Goal: Find contact information: Find contact information

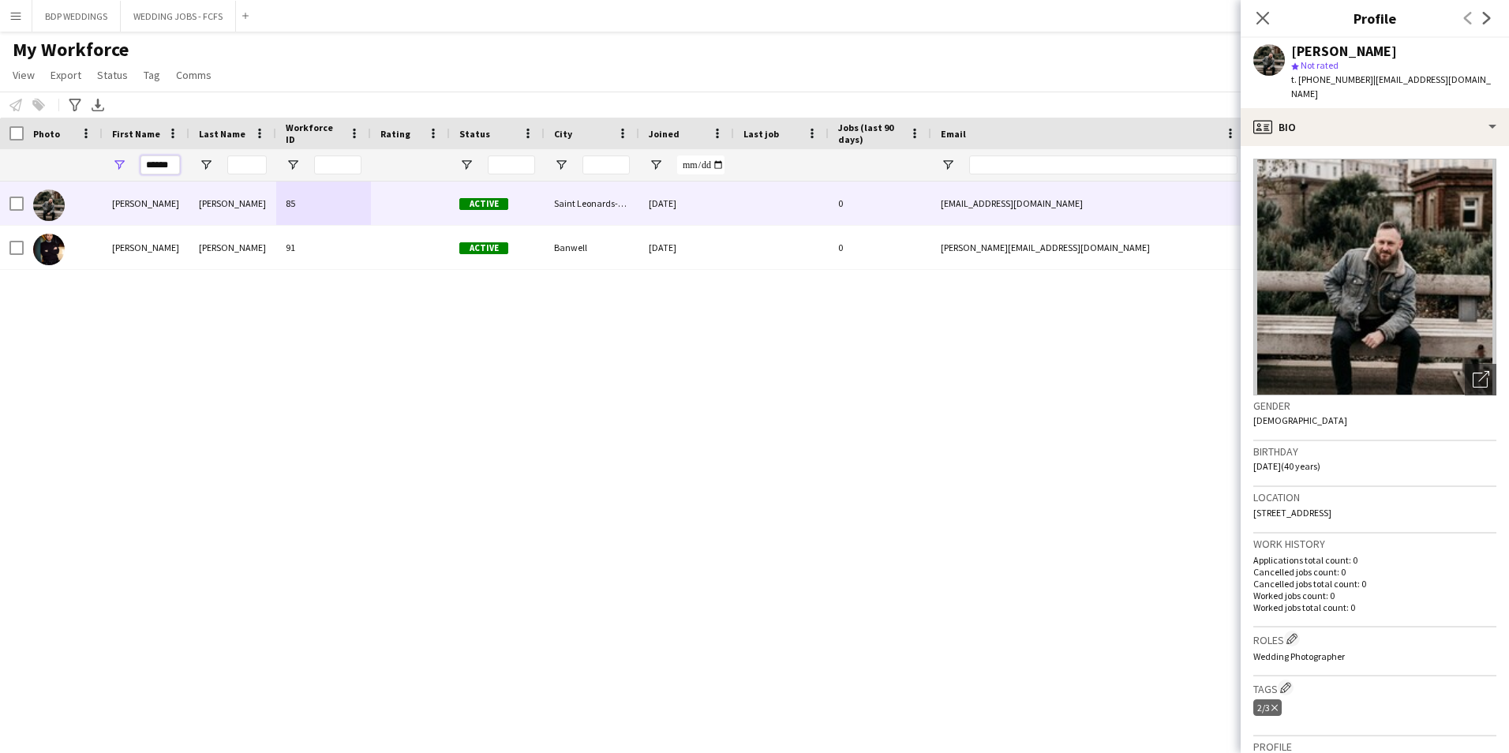
drag, startPoint x: 174, startPoint y: 165, endPoint x: 23, endPoint y: 156, distance: 151.8
click at [56, 161] on div "******" at bounding box center [855, 165] width 1711 height 32
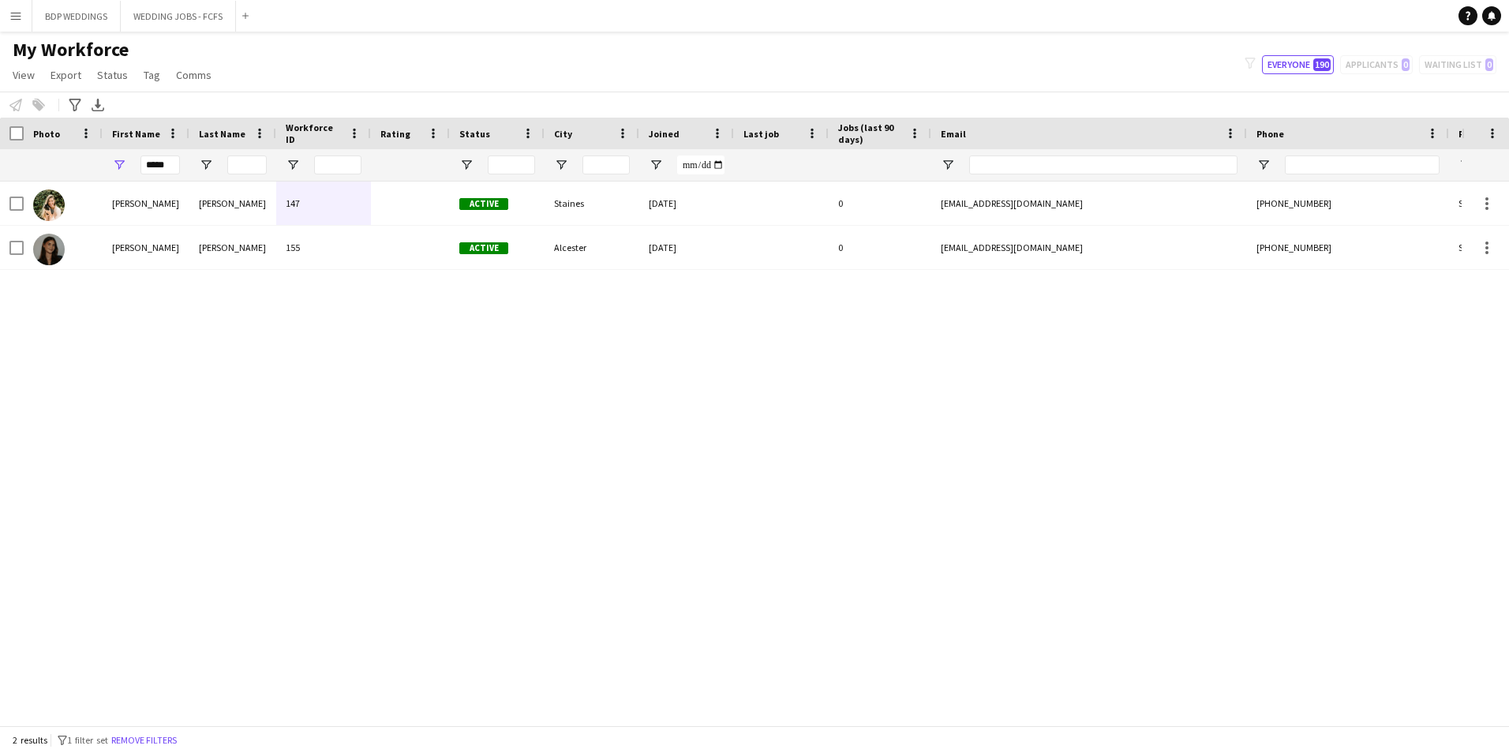
click at [72, 297] on div "[PERSON_NAME] 147 Active Staines [DATE] 0 [EMAIL_ADDRESS][DOMAIN_NAME] [PHONE_N…" at bounding box center [731, 448] width 1462 height 532
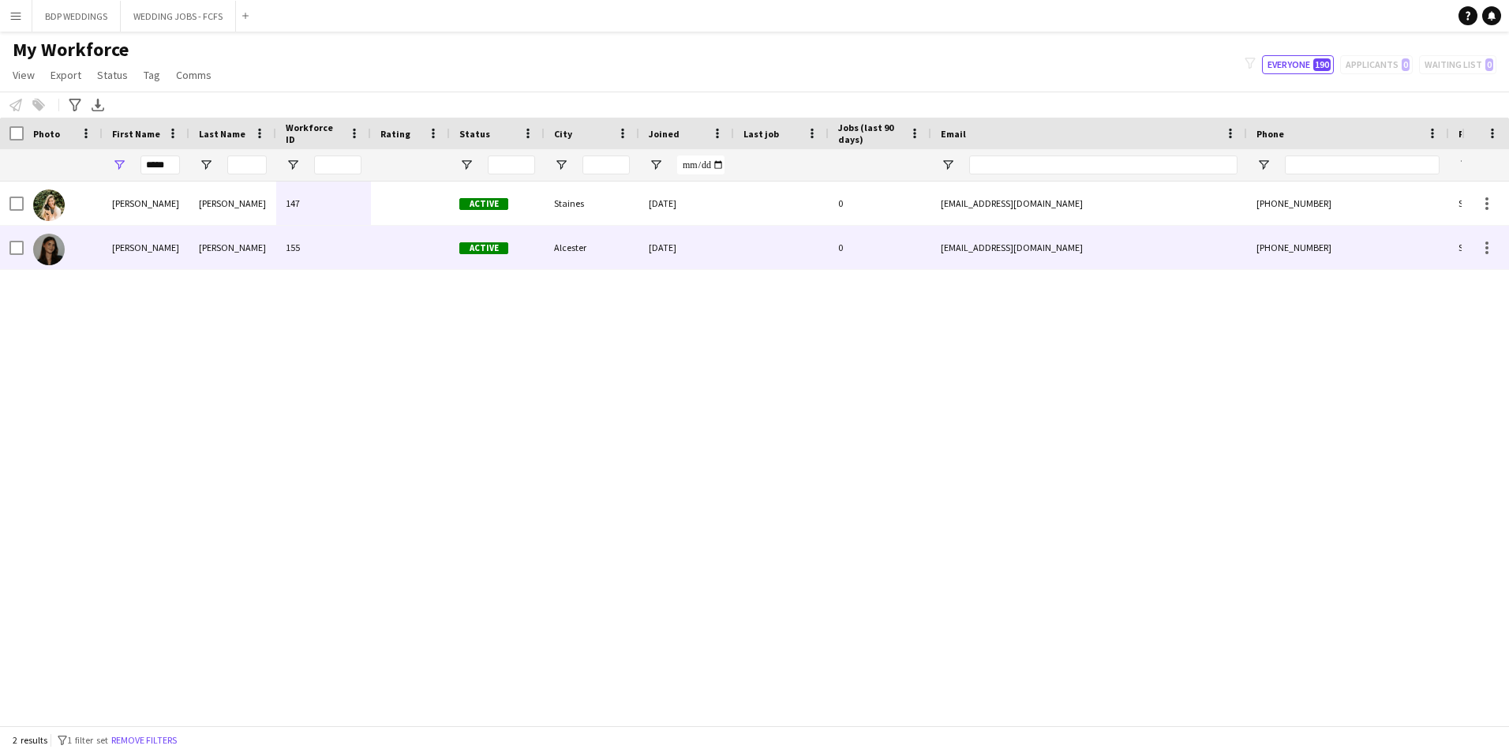
click at [237, 255] on div "[PERSON_NAME]" at bounding box center [232, 247] width 87 height 43
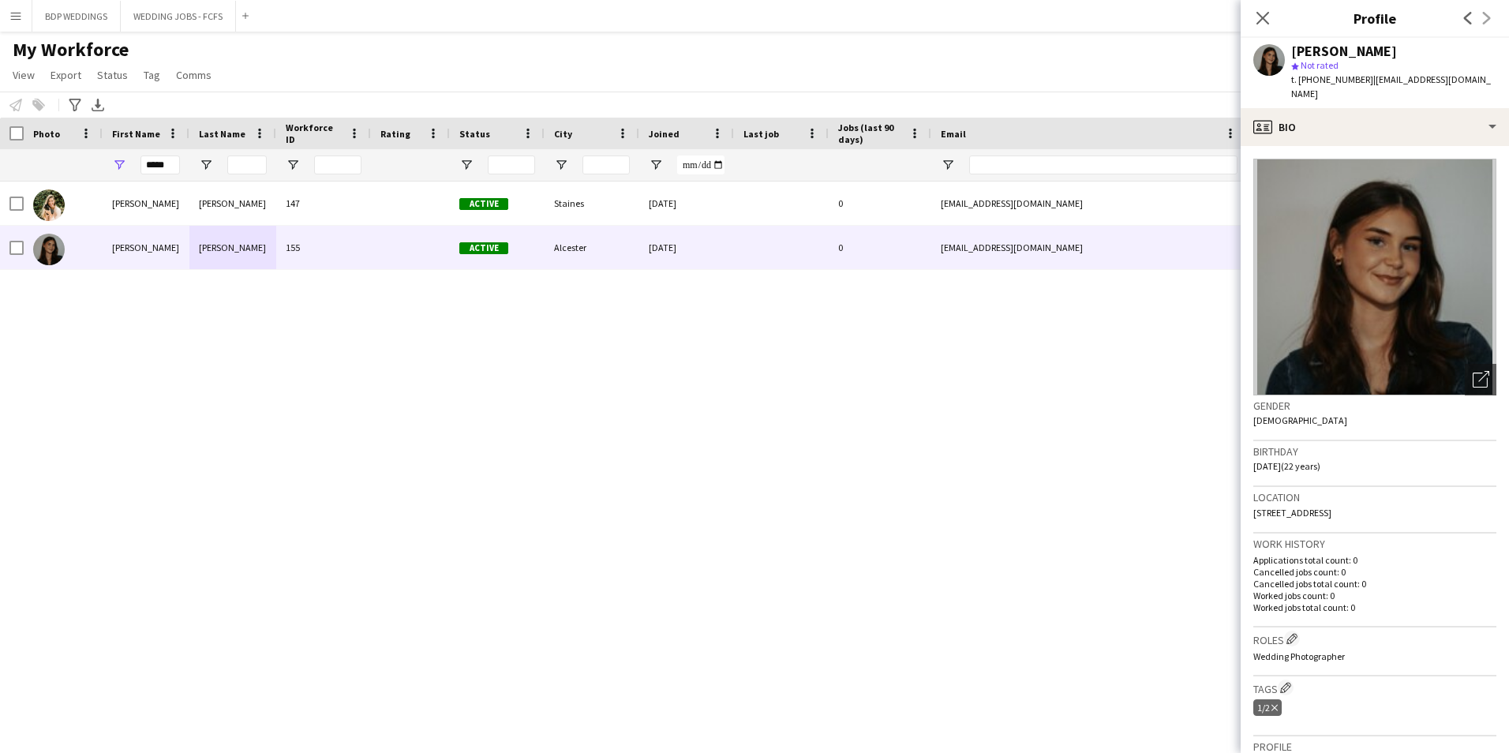
click at [1292, 509] on span "[STREET_ADDRESS]" at bounding box center [1292, 513] width 78 height 12
click at [1332, 517] on span "[STREET_ADDRESS]" at bounding box center [1292, 513] width 78 height 12
click at [1332, 516] on span "[STREET_ADDRESS]" at bounding box center [1292, 513] width 78 height 12
drag, startPoint x: 1360, startPoint y: 516, endPoint x: 1337, endPoint y: 511, distance: 23.4
click at [1332, 512] on span "[STREET_ADDRESS]" at bounding box center [1292, 513] width 78 height 12
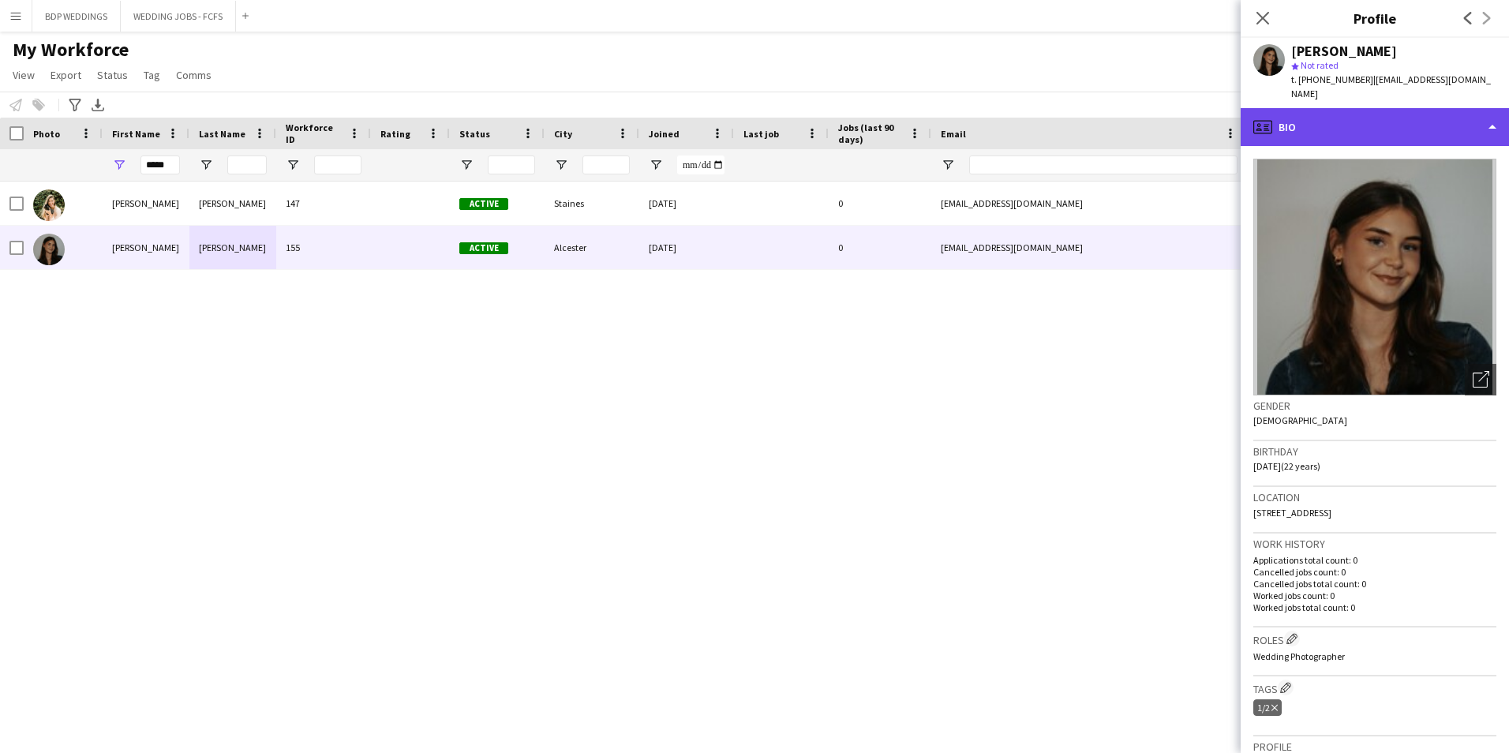
click at [1269, 133] on icon "profile" at bounding box center [1262, 127] width 19 height 19
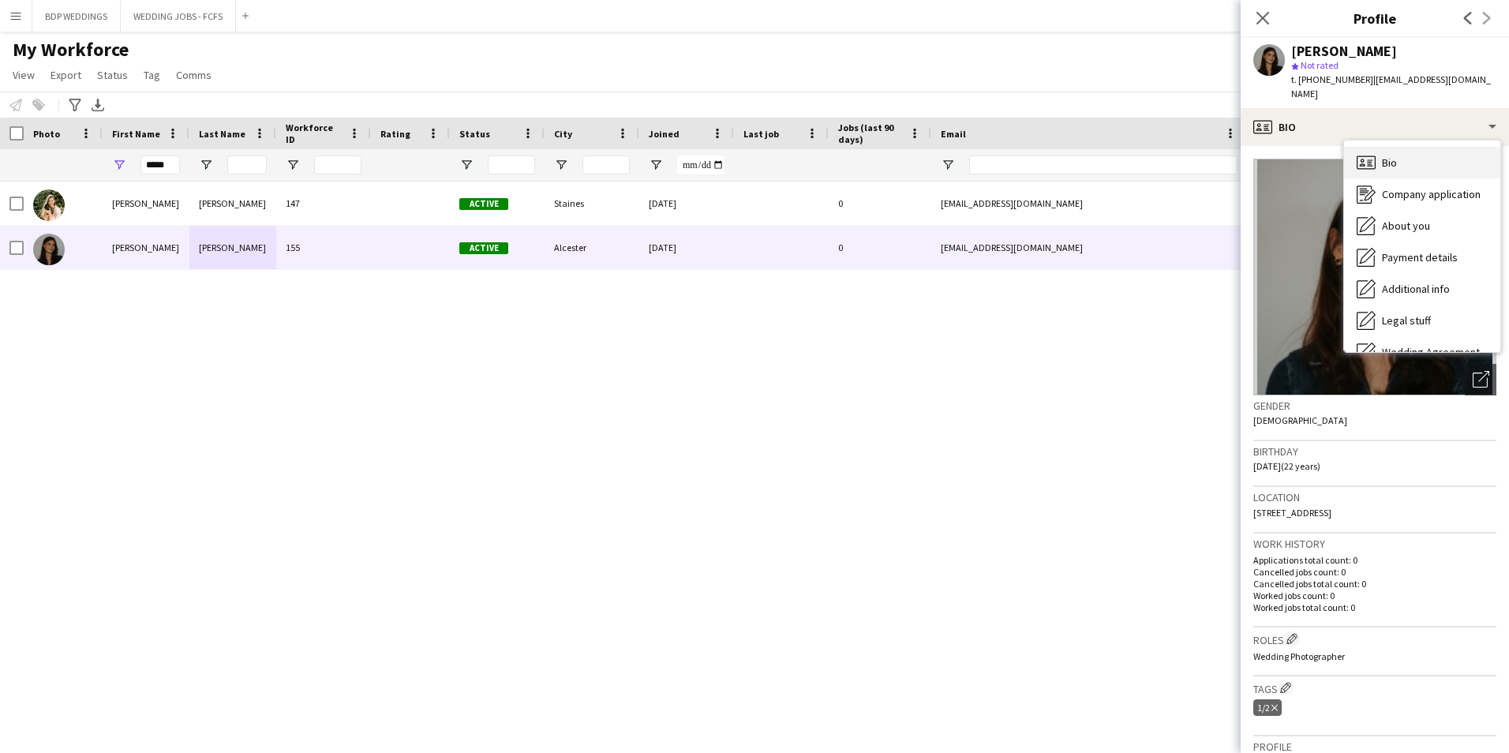
click at [1411, 168] on div "Bio Bio" at bounding box center [1422, 163] width 156 height 32
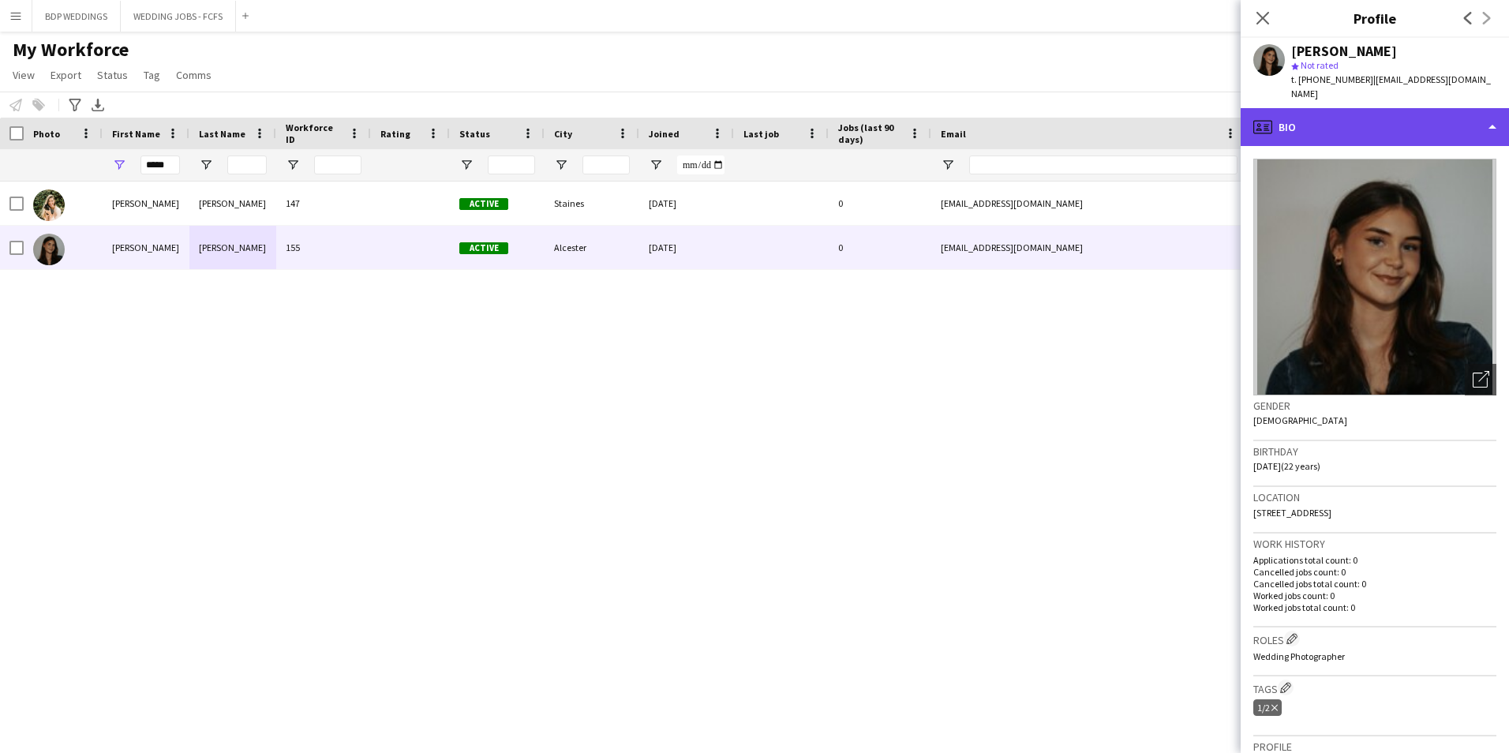
click at [1264, 125] on icon "profile" at bounding box center [1262, 127] width 19 height 19
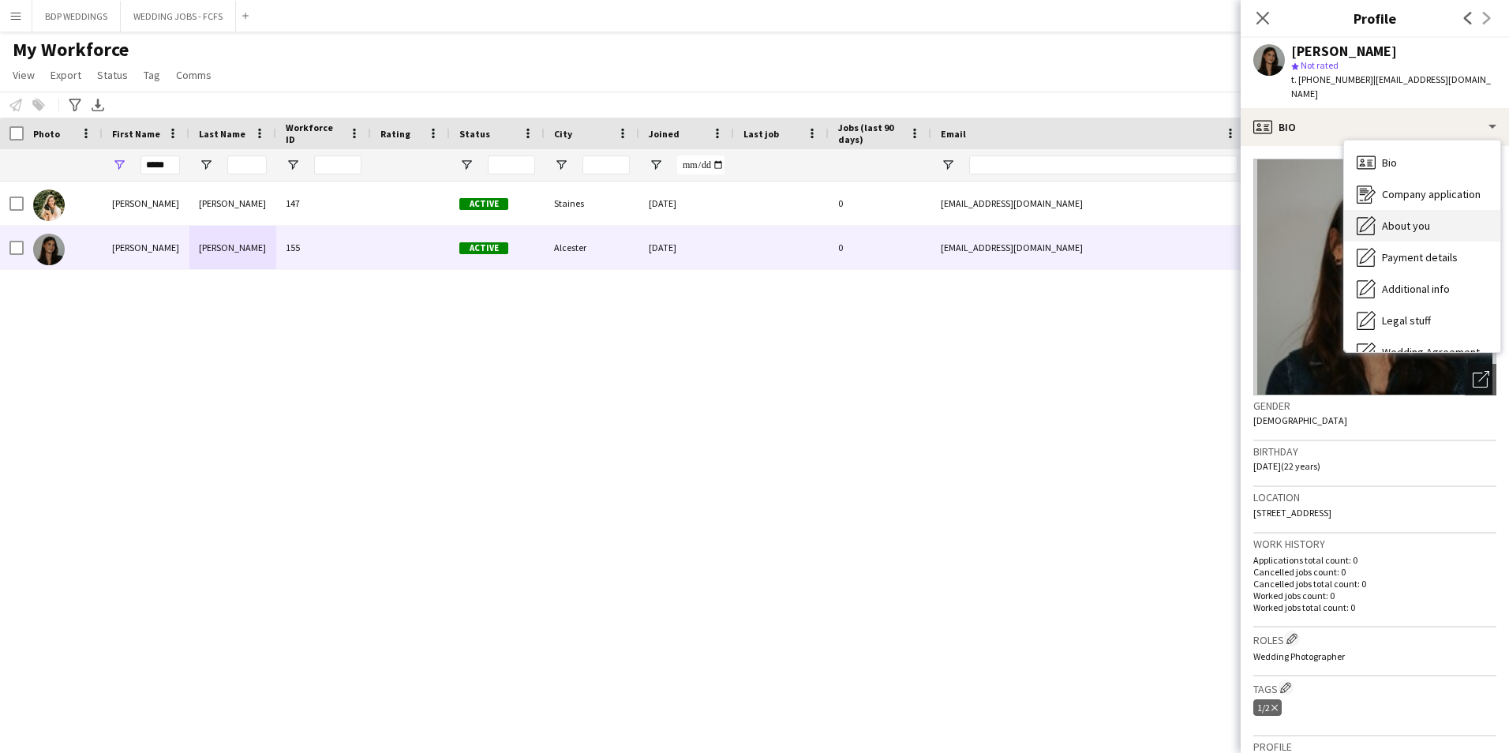
click at [1414, 228] on span "About you" at bounding box center [1406, 226] width 48 height 14
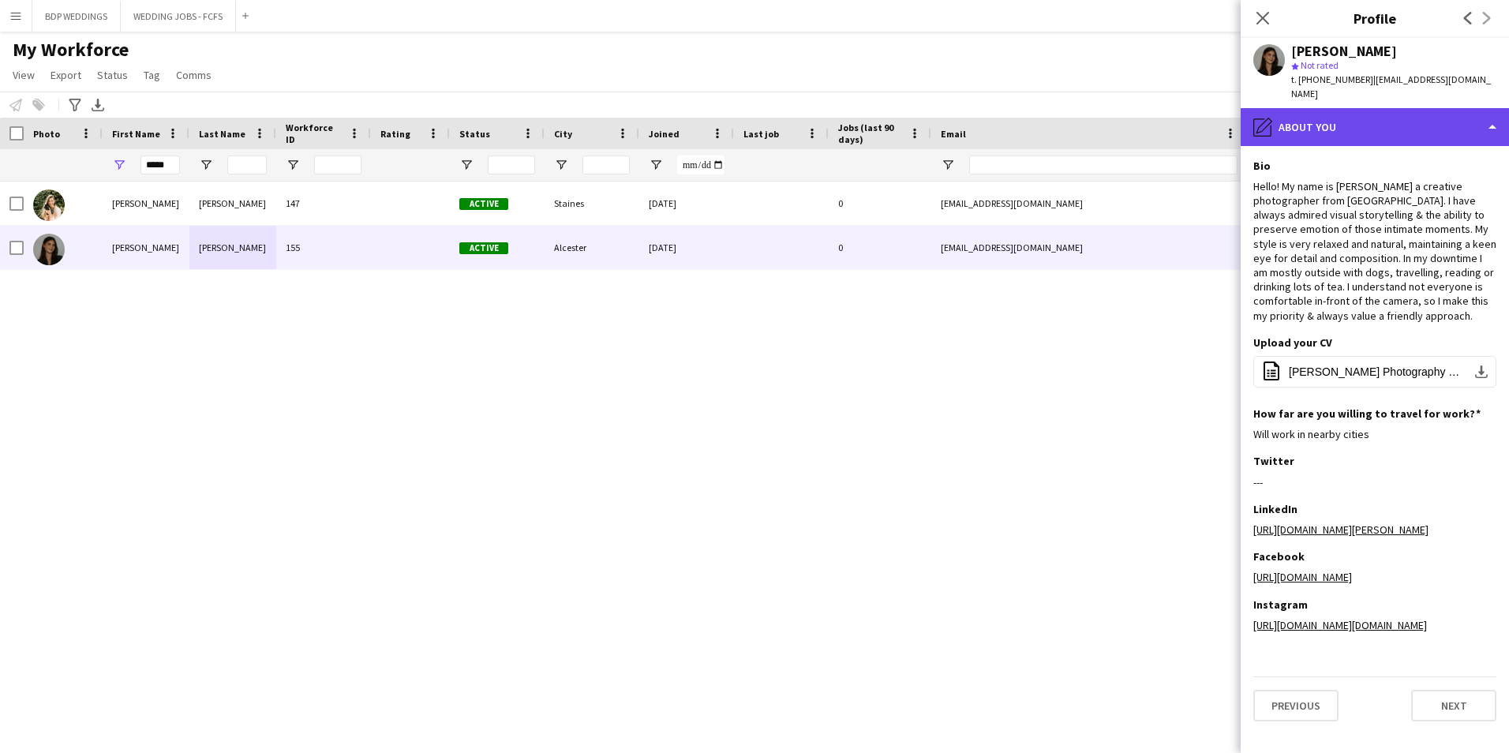
click at [1313, 141] on div "pencil4 About you" at bounding box center [1375, 127] width 268 height 38
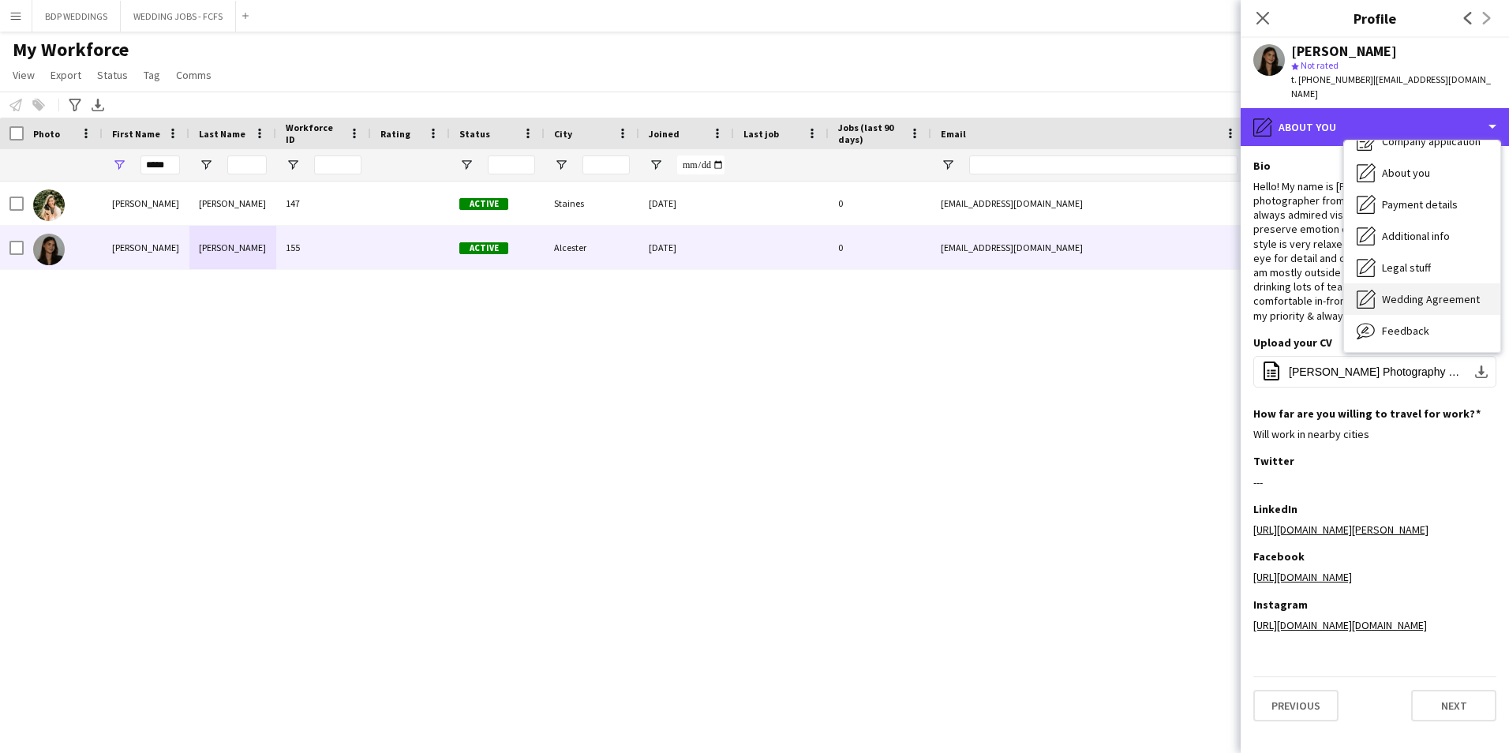
scroll to position [79, 0]
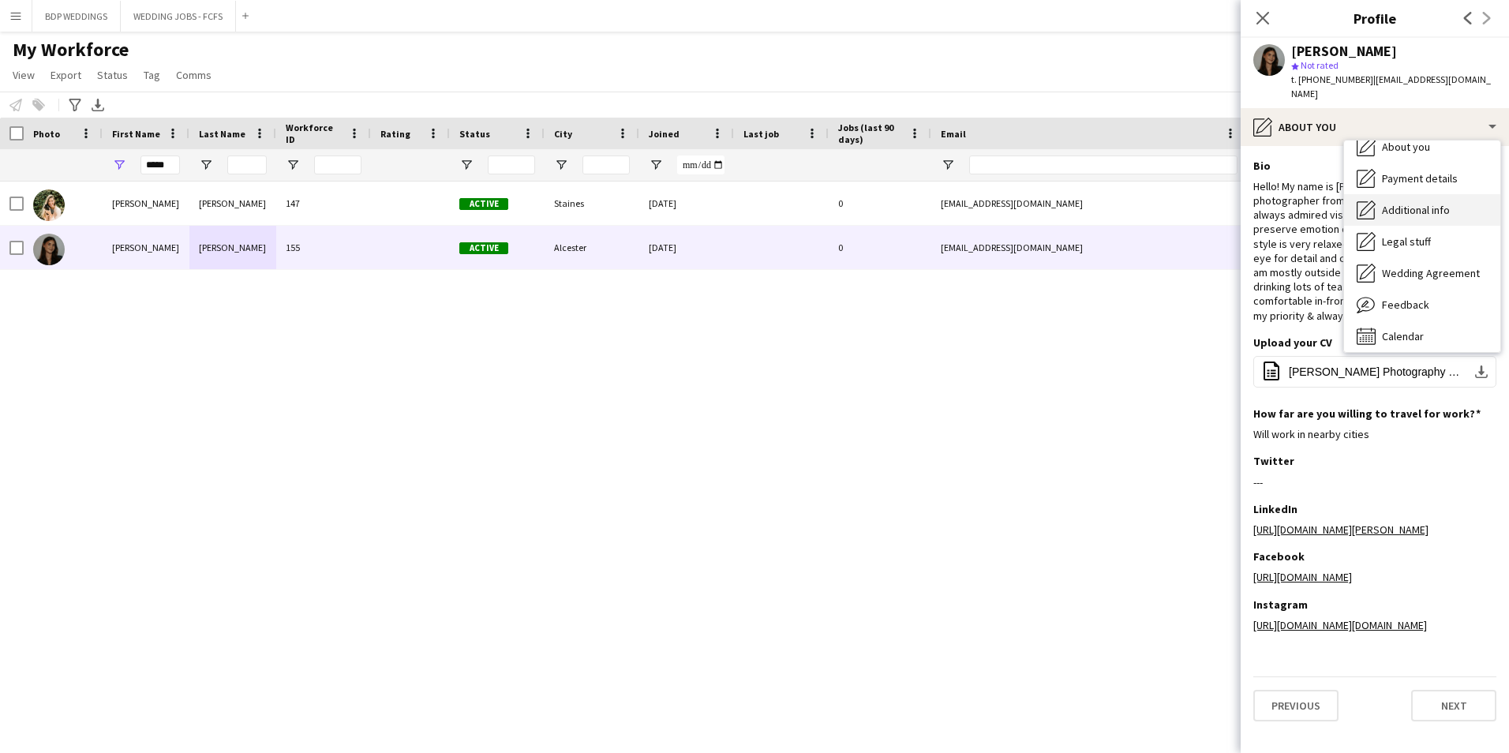
click at [1400, 210] on span "Additional info" at bounding box center [1416, 210] width 68 height 14
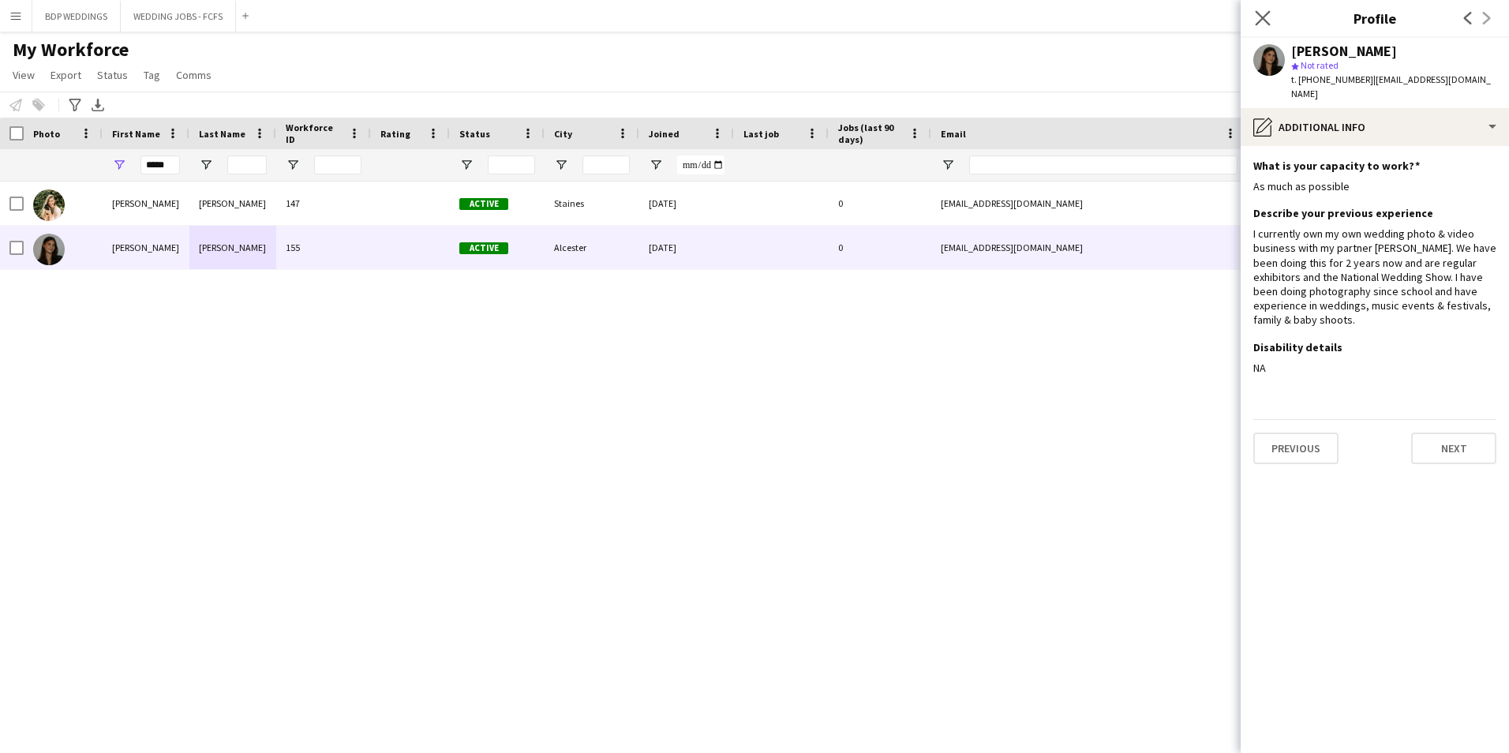
click at [1253, 22] on app-icon "Close pop-in" at bounding box center [1263, 18] width 23 height 23
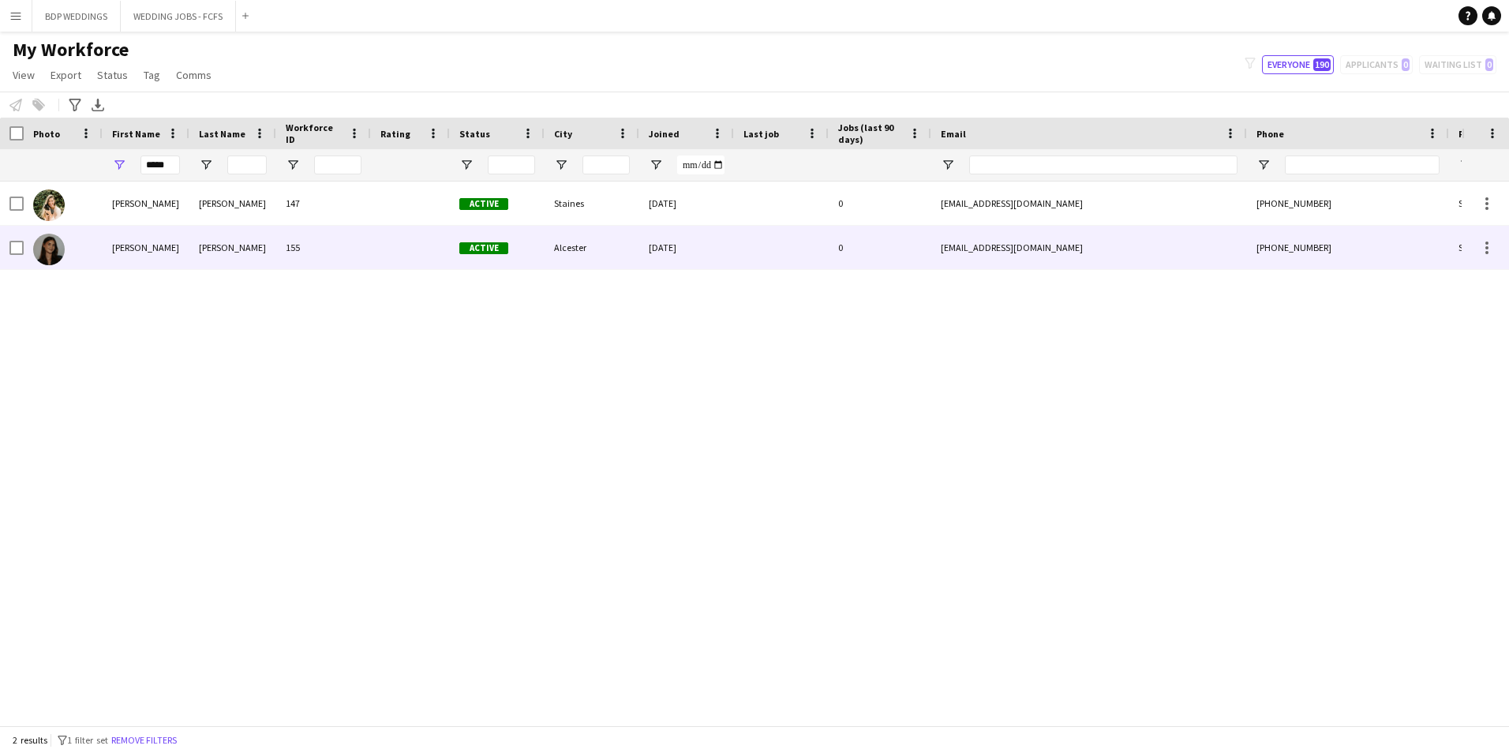
click at [732, 247] on div "[DATE]" at bounding box center [686, 247] width 95 height 43
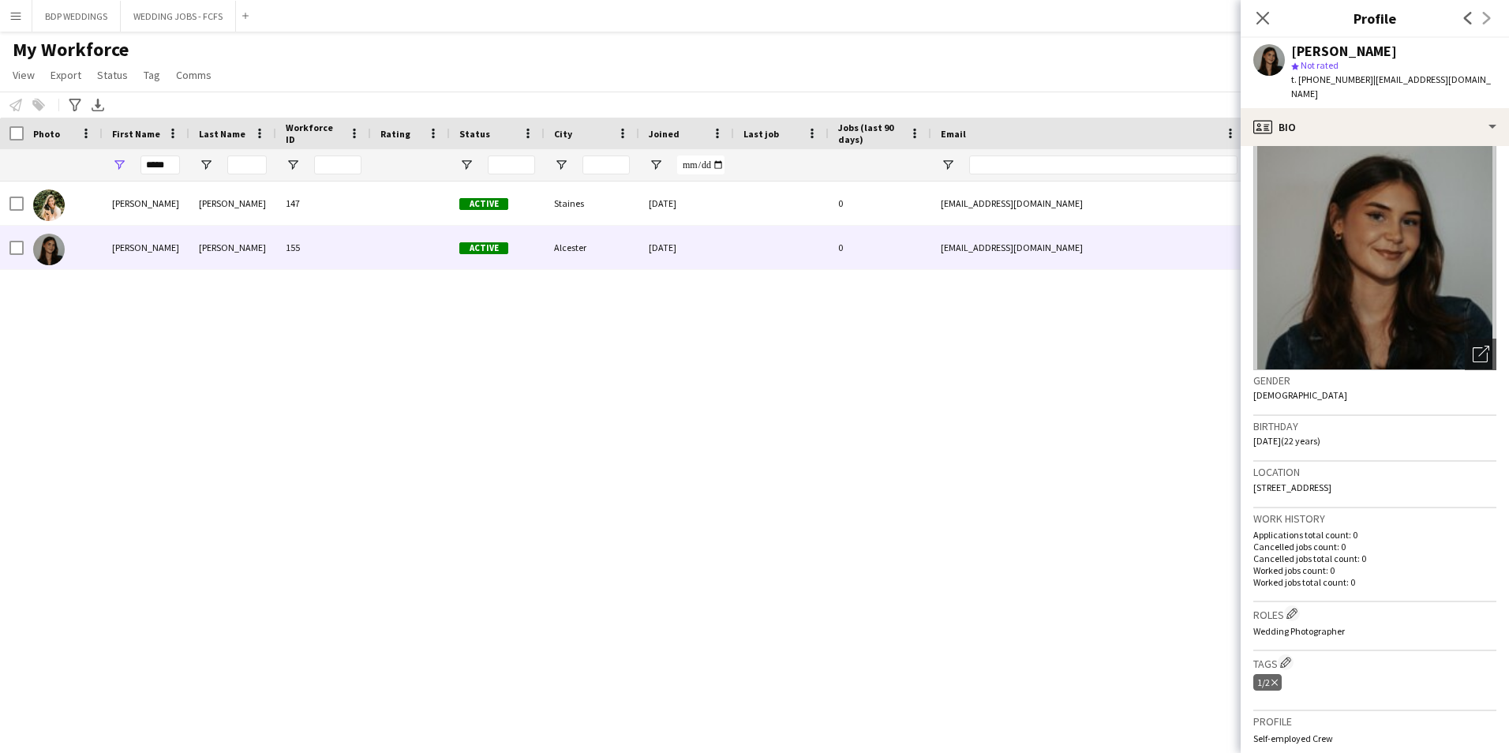
scroll to position [0, 0]
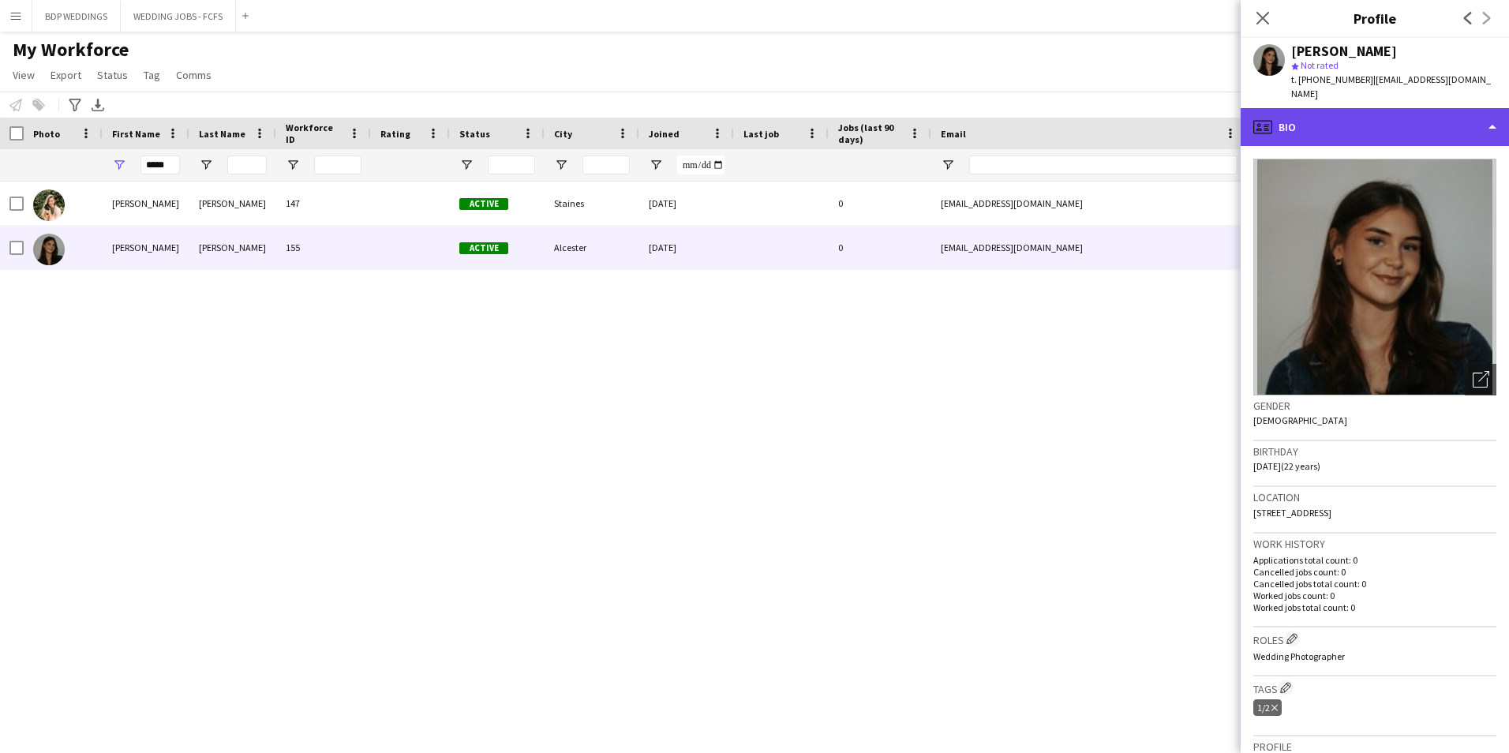
click at [1482, 129] on div "profile Bio" at bounding box center [1375, 127] width 268 height 38
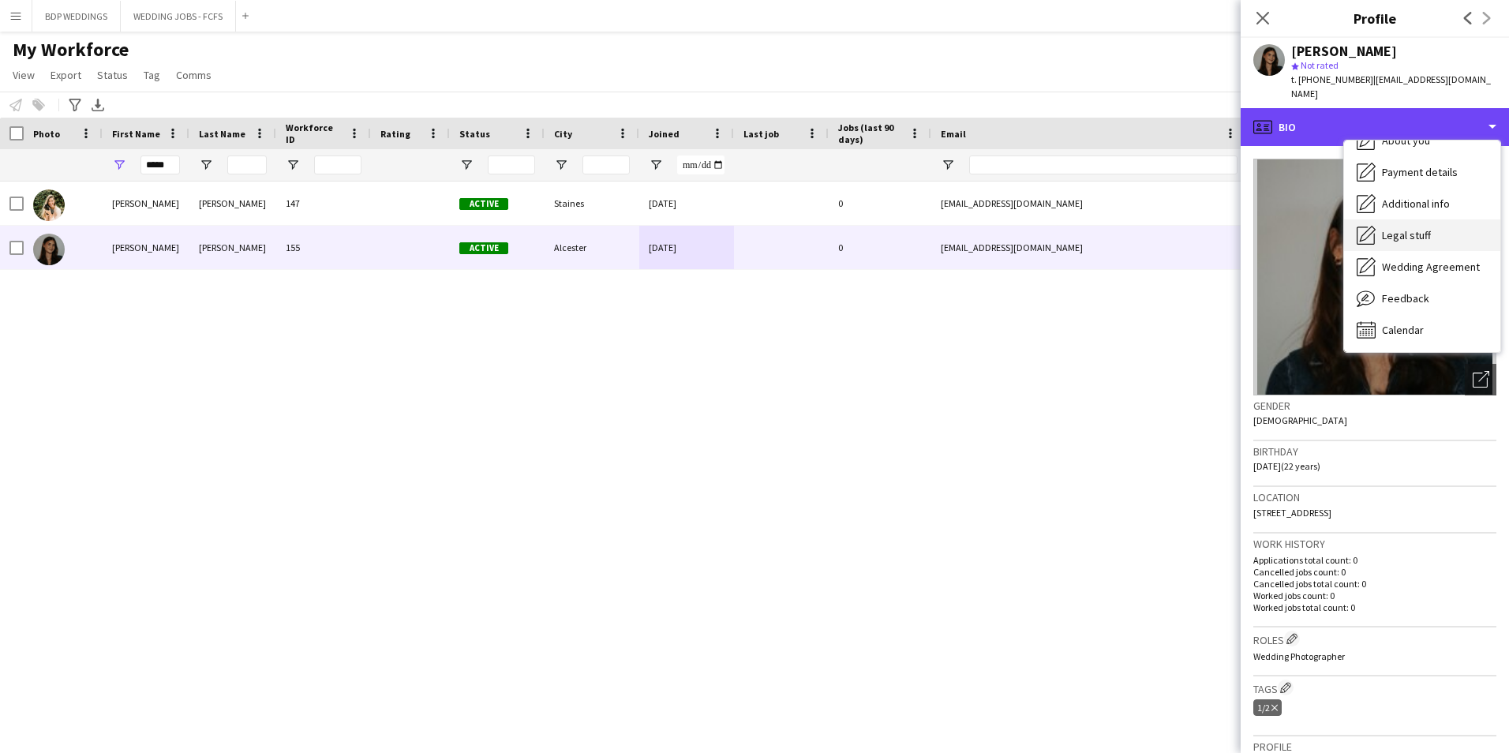
scroll to position [6, 0]
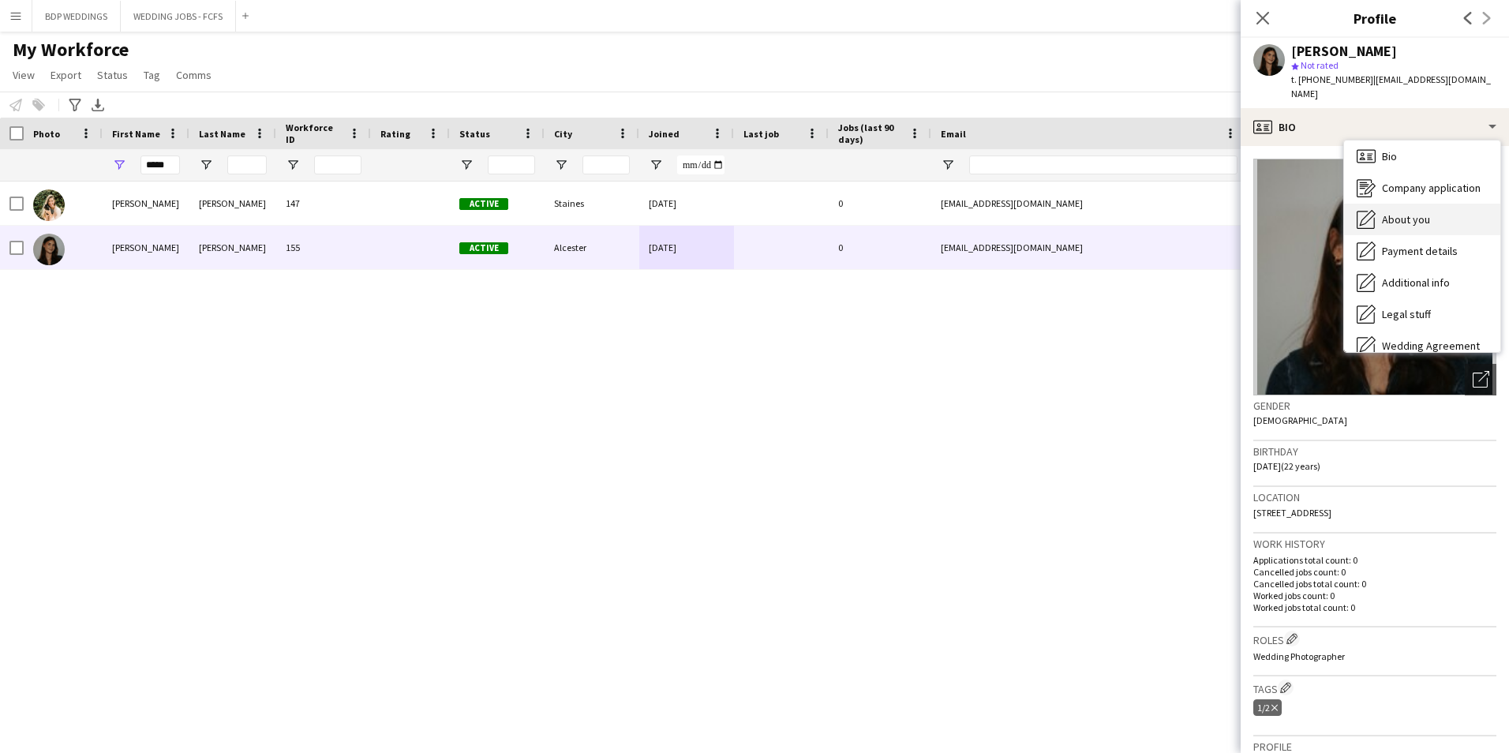
click at [1414, 220] on span "About you" at bounding box center [1406, 219] width 48 height 14
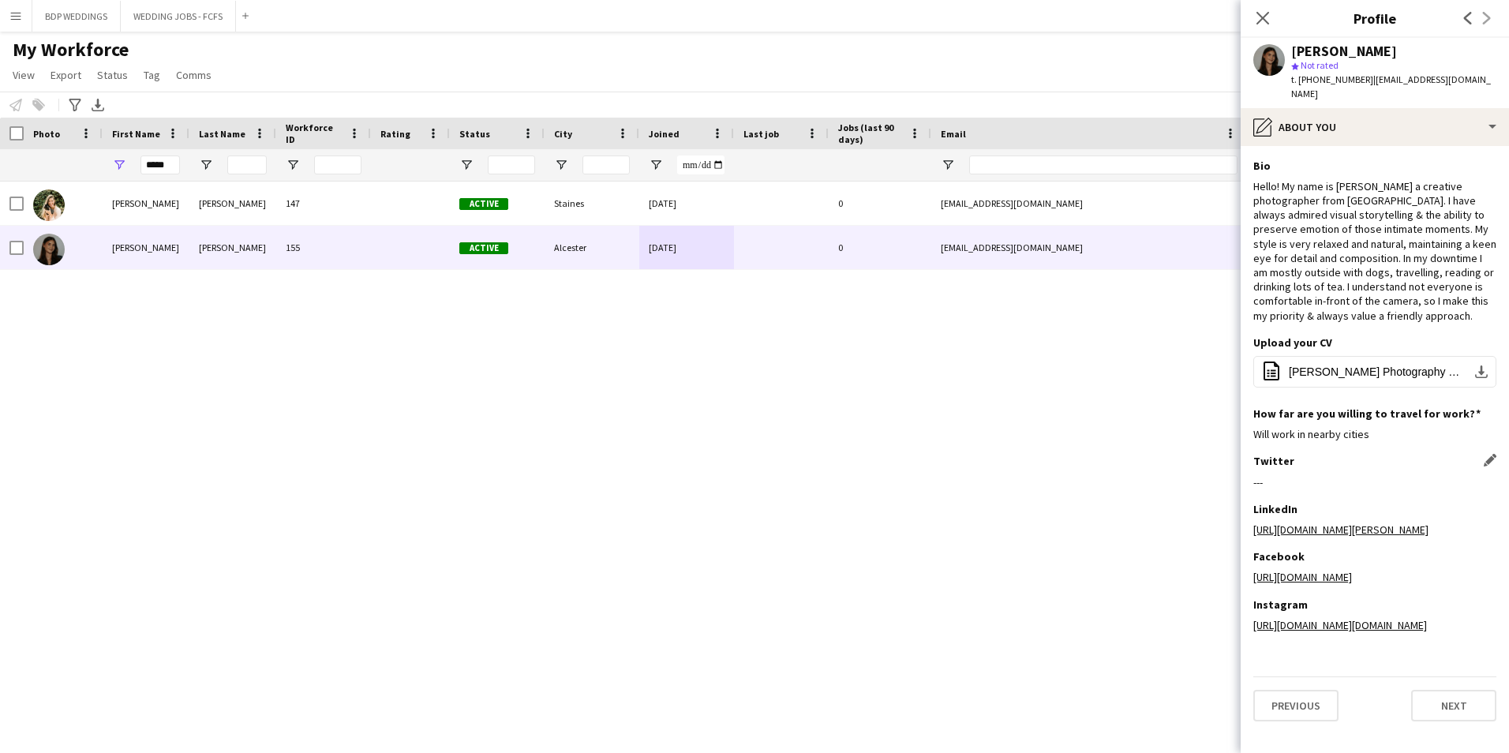
scroll to position [0, 0]
drag, startPoint x: 170, startPoint y: 168, endPoint x: 72, endPoint y: 171, distance: 97.9
click at [72, 171] on div "*****" at bounding box center [855, 165] width 1711 height 32
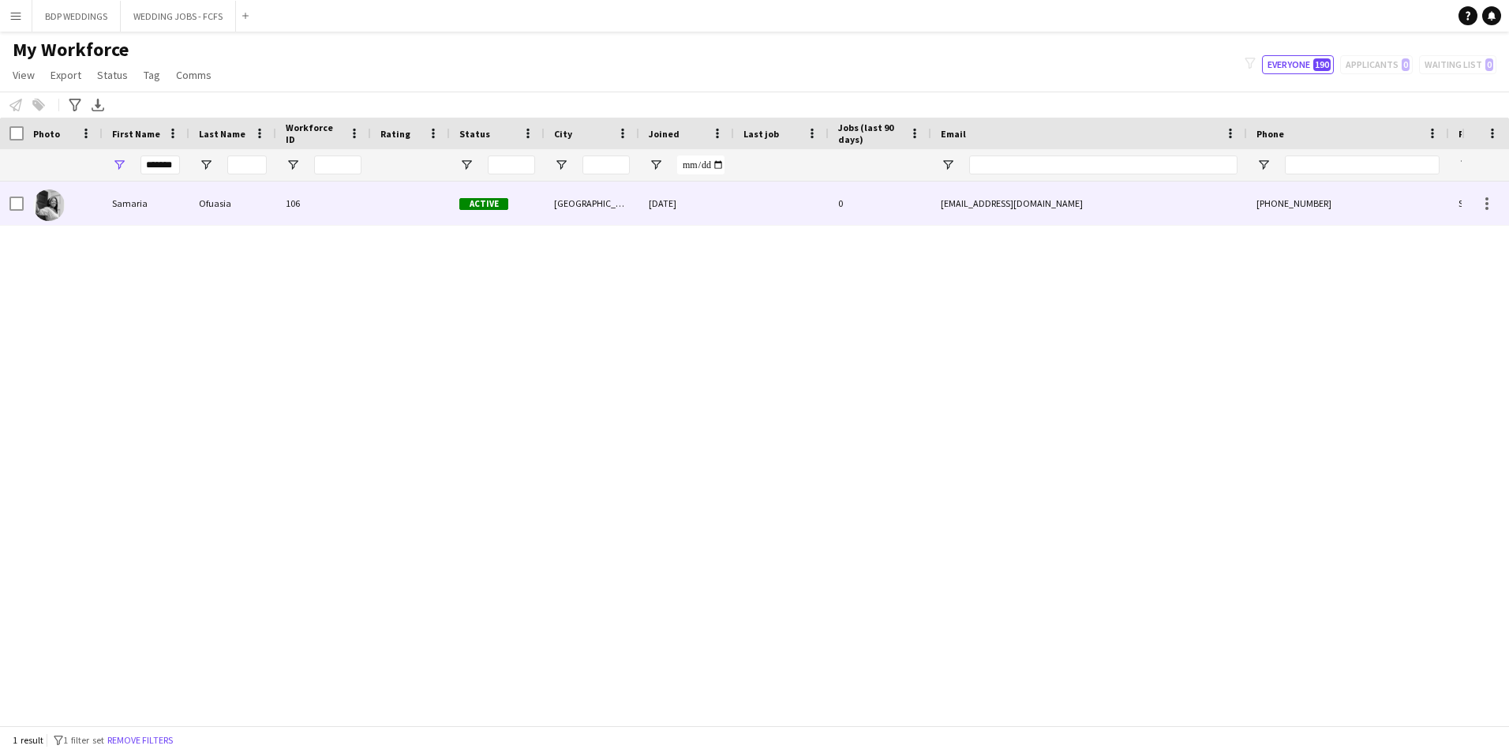
click at [91, 204] on div at bounding box center [63, 203] width 79 height 43
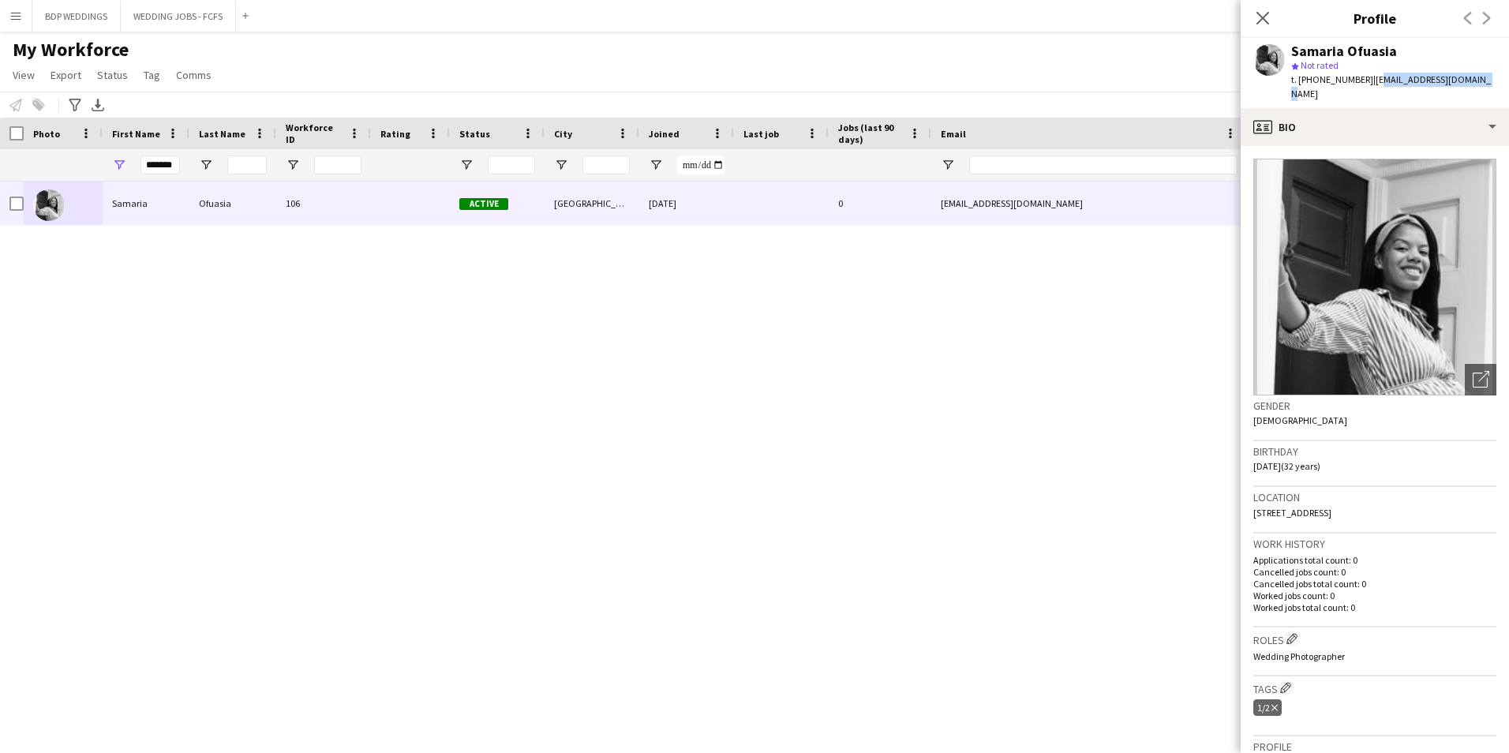
drag, startPoint x: 1368, startPoint y: 79, endPoint x: 1469, endPoint y: 82, distance: 101.1
click at [1469, 82] on span "| [EMAIL_ADDRESS][DOMAIN_NAME]" at bounding box center [1391, 86] width 200 height 26
copy span "[EMAIL_ADDRESS][DOMAIN_NAME]"
drag, startPoint x: 176, startPoint y: 167, endPoint x: -89, endPoint y: 178, distance: 265.5
click at [0, 178] on html "Menu Boards Boards Boards All jobs Status Workforce Workforce My Workforce Recr…" at bounding box center [754, 376] width 1509 height 753
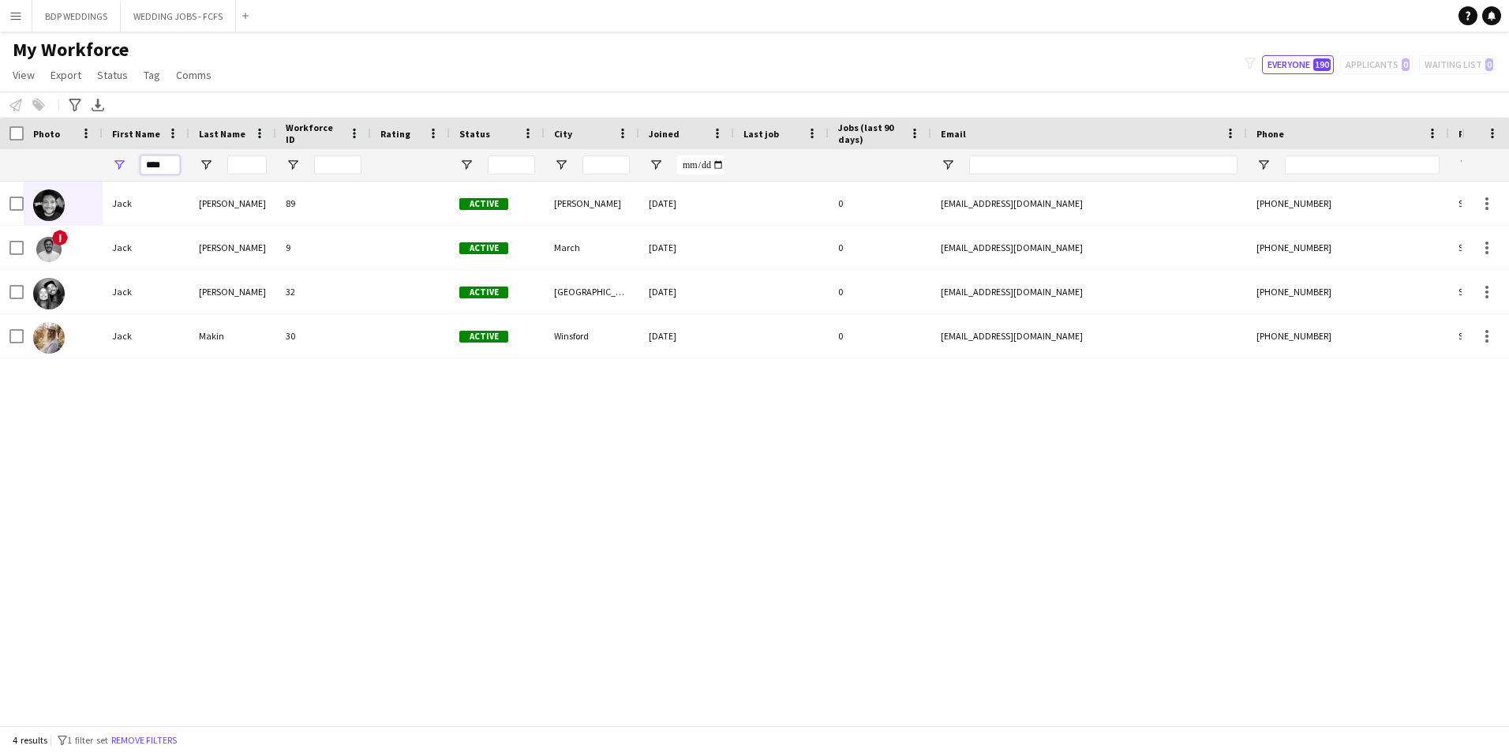
type input "****"
click at [173, 487] on div "[PERSON_NAME] 89 Active [PERSON_NAME] [DATE] 0 [EMAIL_ADDRESS][DOMAIN_NAME] [PH…" at bounding box center [731, 448] width 1462 height 532
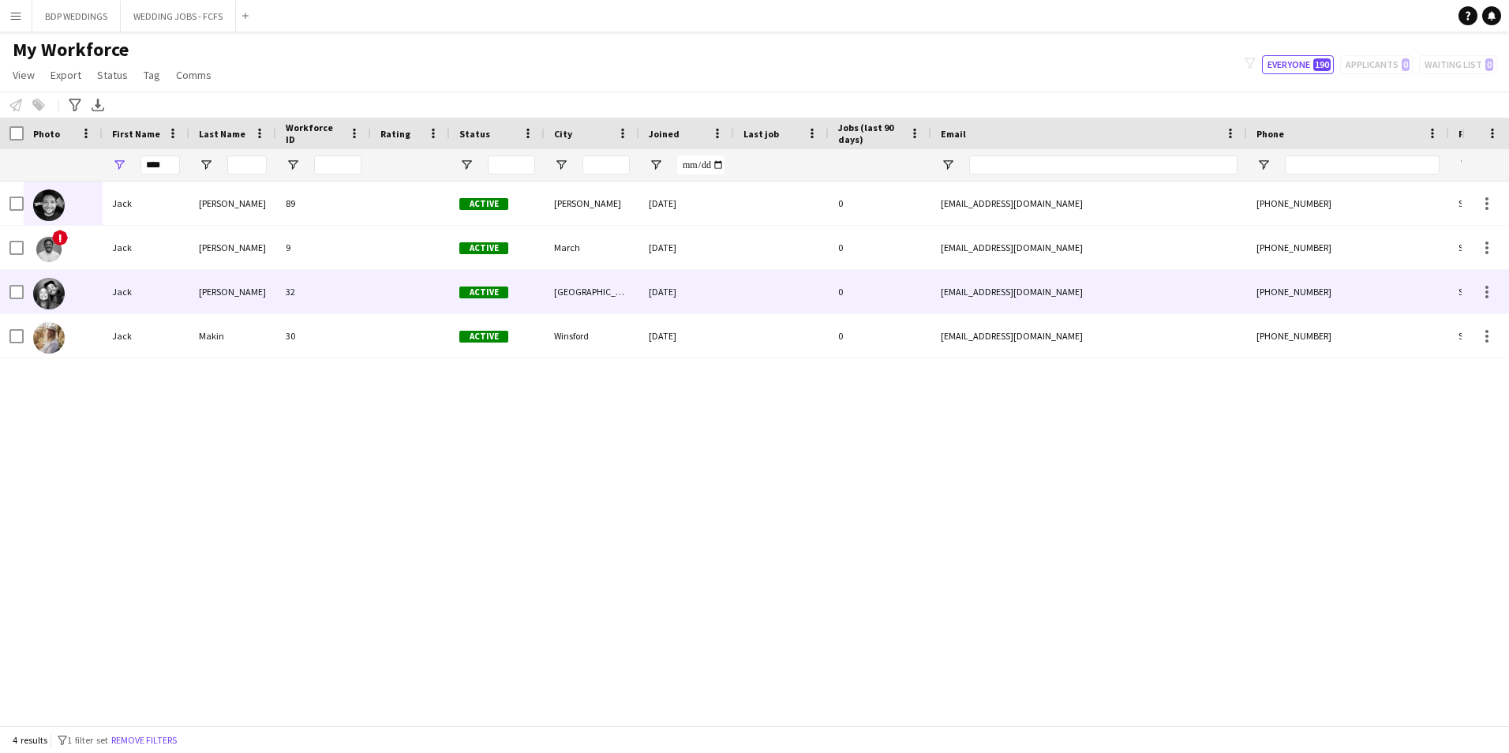
click at [149, 239] on div "Jack" at bounding box center [146, 247] width 87 height 43
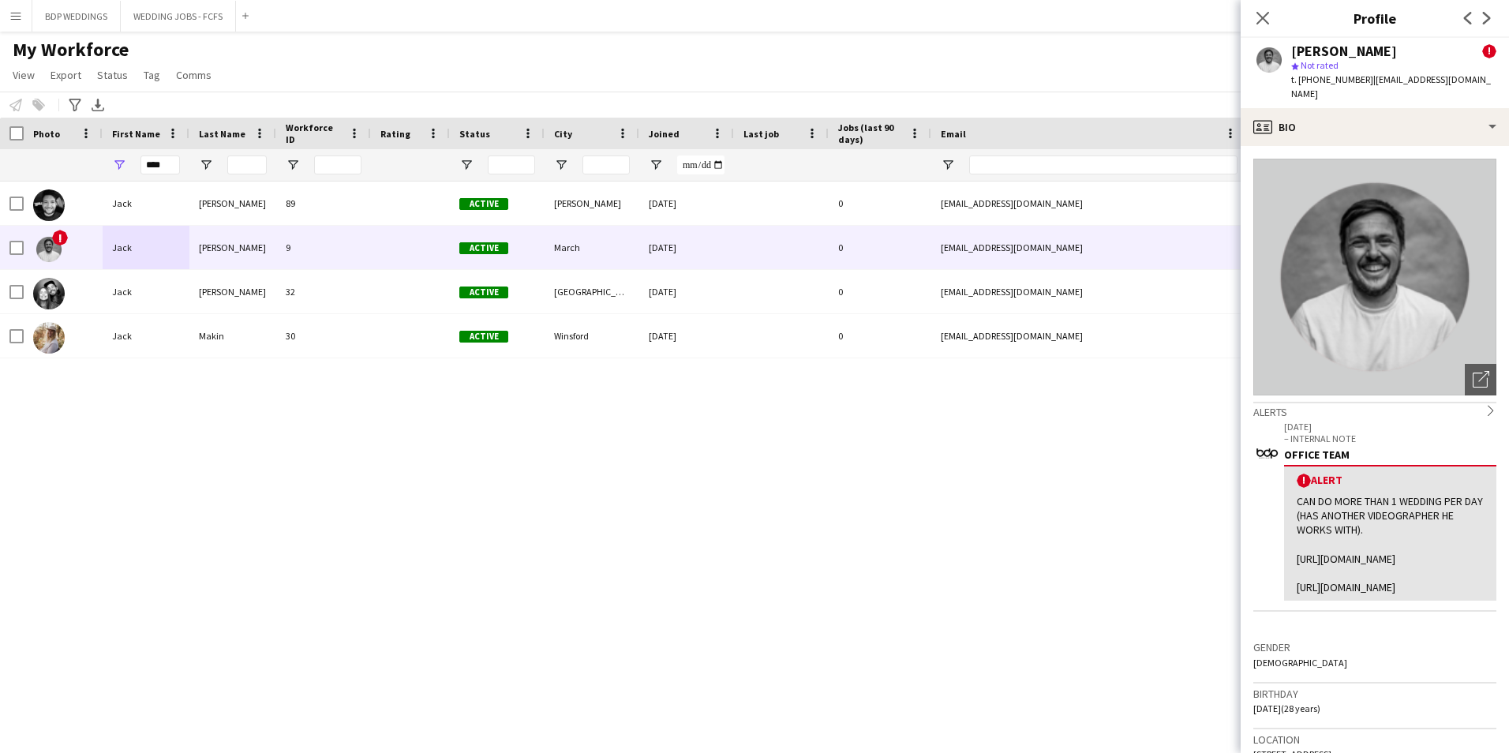
drag, startPoint x: 1366, startPoint y: 77, endPoint x: 1489, endPoint y: 91, distance: 123.1
click at [1489, 91] on div "[PERSON_NAME] ! star Not rated t. [PHONE_NUMBER] | [EMAIL_ADDRESS][DOMAIN_NAME]" at bounding box center [1375, 73] width 268 height 70
copy span "[EMAIL_ADDRESS][DOMAIN_NAME]"
